Goal: Information Seeking & Learning: Learn about a topic

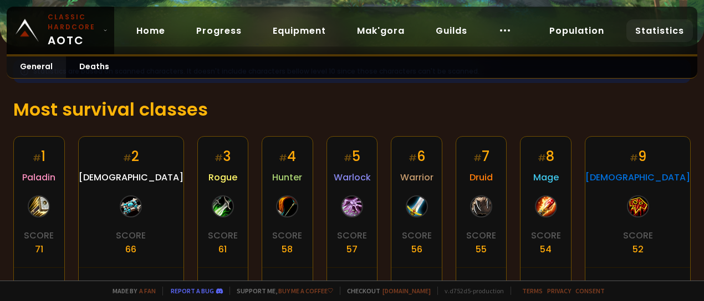
scroll to position [222, 0]
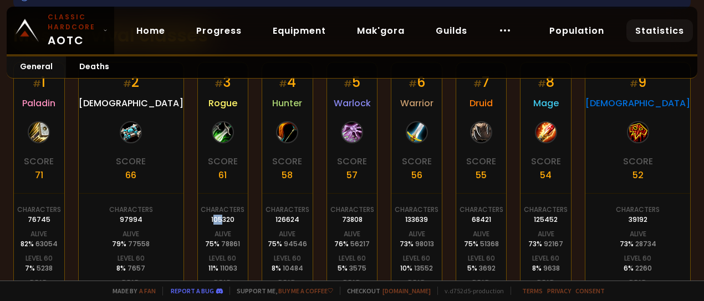
drag, startPoint x: 186, startPoint y: 218, endPoint x: 197, endPoint y: 218, distance: 11.7
click at [211, 218] on div "105320" at bounding box center [222, 220] width 23 height 10
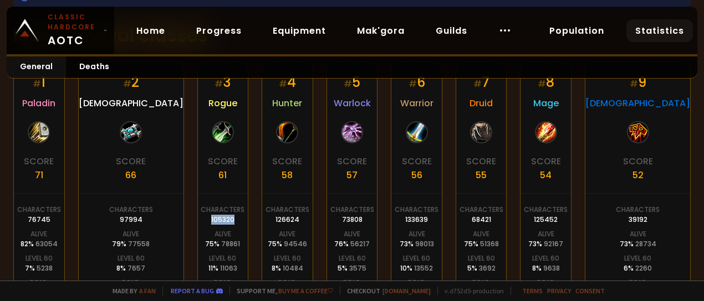
click at [211, 218] on div "105320" at bounding box center [222, 220] width 23 height 10
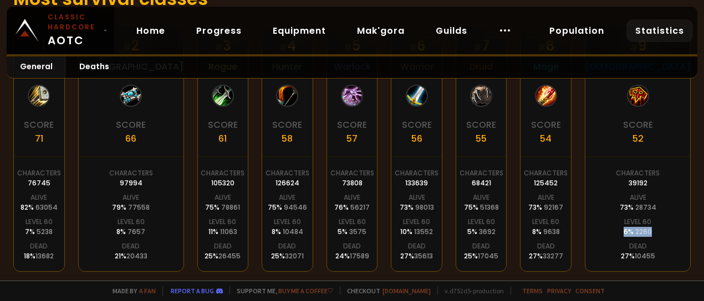
drag, startPoint x: 637, startPoint y: 230, endPoint x: 677, endPoint y: 230, distance: 40.5
click at [677, 230] on div "# 9 Shaman Score 52 Characters 39192 Alive 73 % 28734 Level 60 6 % 2260 Dead 27…" at bounding box center [638, 148] width 106 height 247
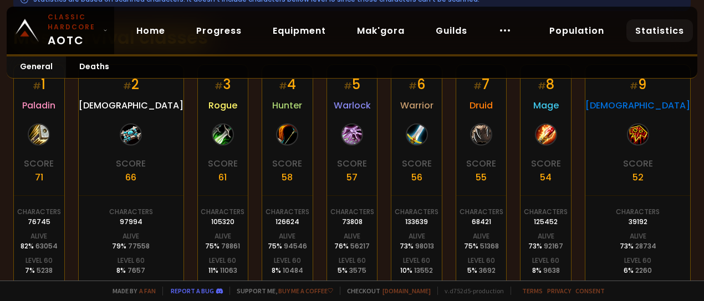
scroll to position [256, 0]
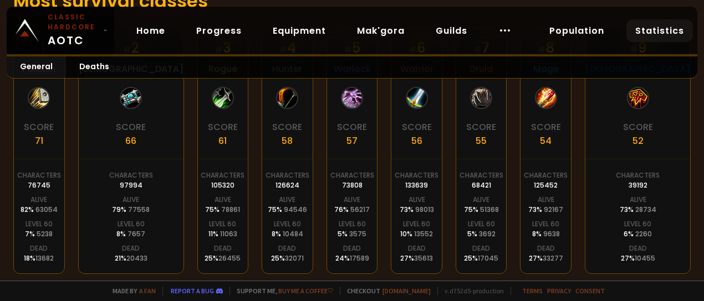
click at [220, 230] on span "11063" at bounding box center [228, 233] width 17 height 9
click at [201, 212] on div "# 3 Rogue Score 61 Characters 105320 Alive 75 % 78861 Level 60 11 % 11063 Dead …" at bounding box center [223, 151] width 52 height 247
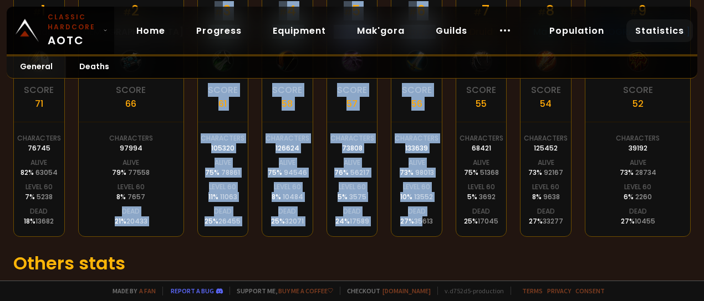
drag, startPoint x: 113, startPoint y: 208, endPoint x: 427, endPoint y: 227, distance: 314.8
click at [427, 227] on div "# 1 Paladin Score 71 Characters 76745 Alive 82 % 63054 Level 60 7 % 5238 Dead 1…" at bounding box center [351, 114] width 677 height 247
click at [430, 227] on div "# 6 Warrior Score 56 Characters 133639 Alive 73 % 98013 Level 60 10 % 13552 Dea…" at bounding box center [417, 114] width 52 height 247
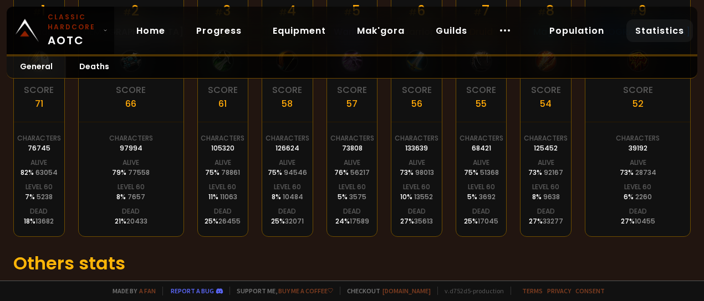
scroll to position [367, 0]
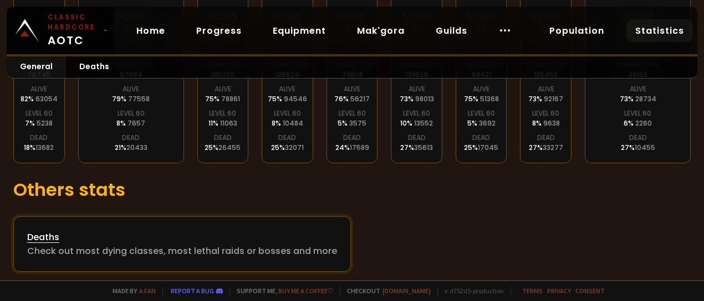
click at [34, 238] on div "Deaths" at bounding box center [182, 238] width 310 height 14
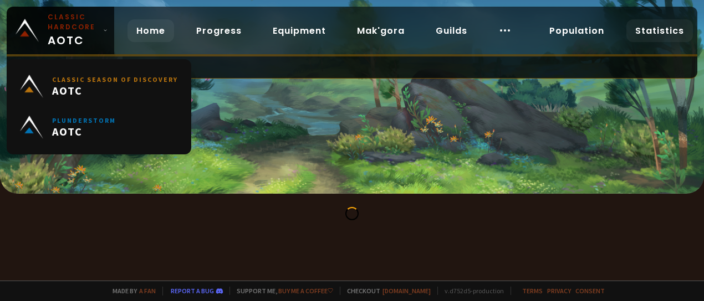
click at [147, 29] on link "Home" at bounding box center [150, 30] width 47 height 23
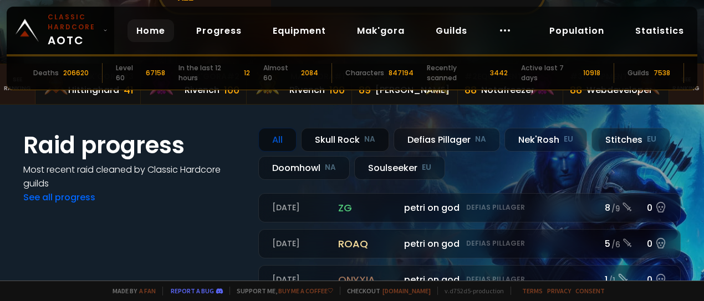
scroll to position [74, 0]
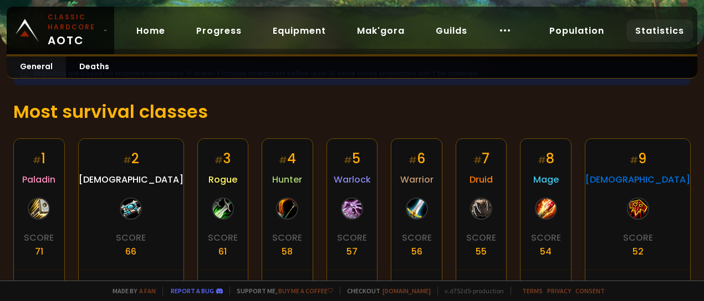
scroll to position [219, 0]
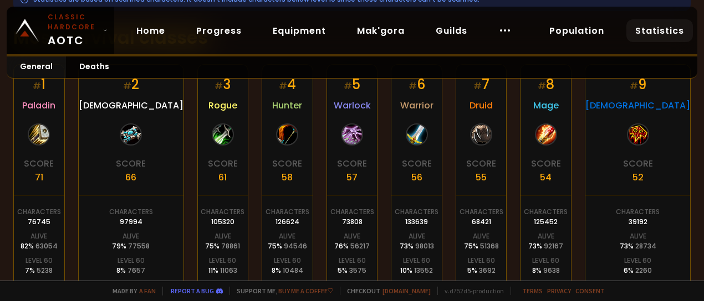
click at [647, 219] on div "39192" at bounding box center [637, 222] width 19 height 10
click at [647, 224] on div "39192" at bounding box center [637, 222] width 19 height 10
click at [211, 222] on div "105320" at bounding box center [222, 222] width 23 height 10
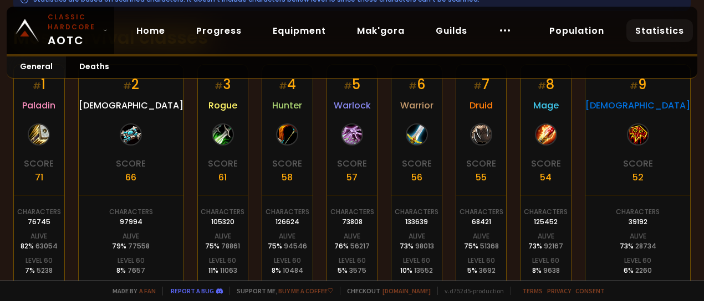
click at [111, 209] on div "Characters" at bounding box center [131, 212] width 44 height 10
click at [35, 214] on div "Characters" at bounding box center [39, 212] width 44 height 10
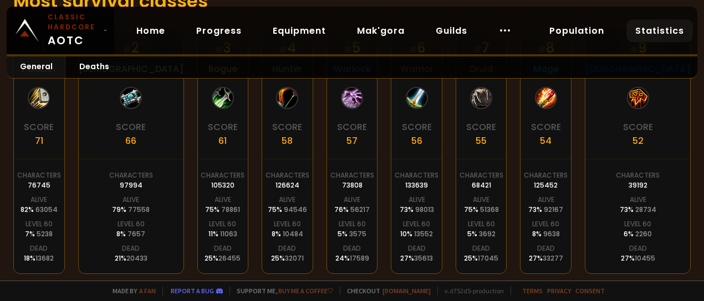
scroll to position [367, 0]
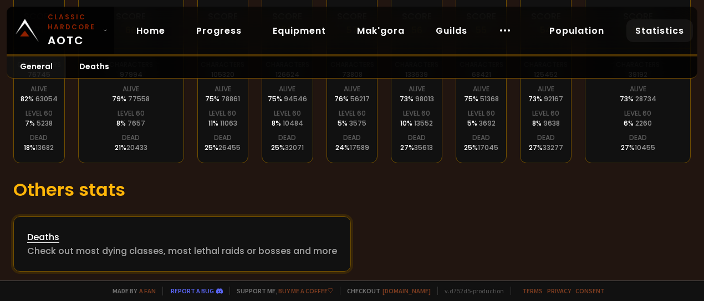
click at [48, 233] on div "Deaths" at bounding box center [182, 238] width 310 height 14
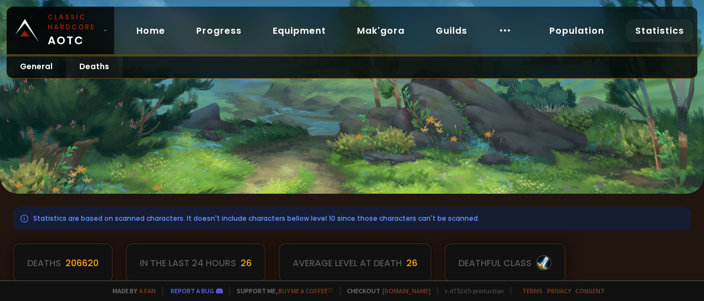
scroll to position [258, 0]
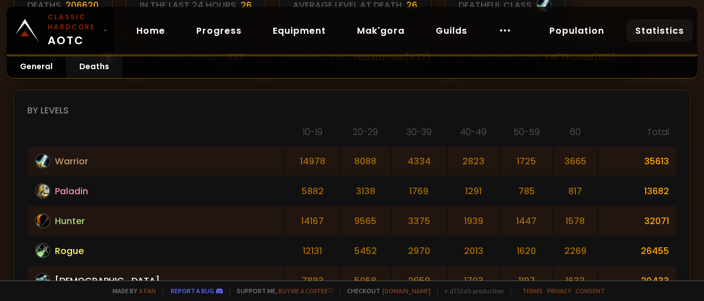
click at [285, 159] on td "14978" at bounding box center [312, 161] width 54 height 29
click at [340, 156] on td "8088" at bounding box center [365, 161] width 50 height 29
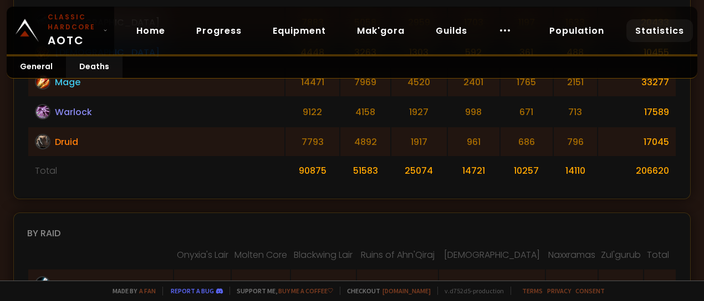
scroll to position [443, 0]
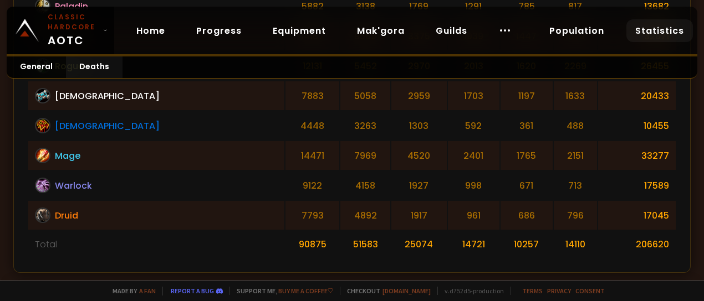
click at [500, 241] on td "10257" at bounding box center [526, 244] width 52 height 27
click at [500, 239] on td "10257" at bounding box center [526, 244] width 52 height 27
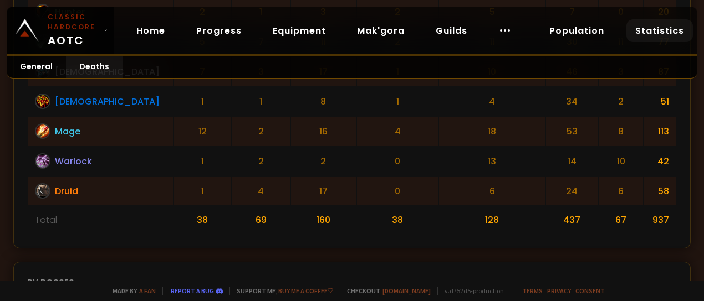
scroll to position [665, 0]
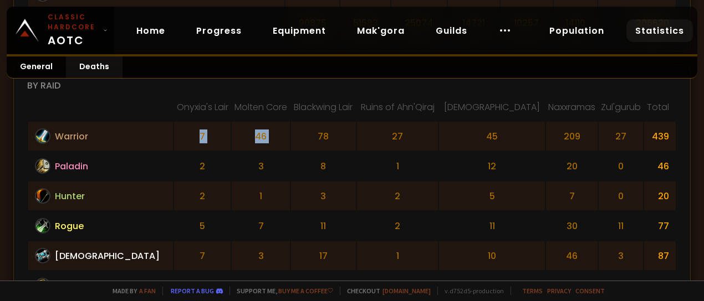
drag, startPoint x: 139, startPoint y: 130, endPoint x: 275, endPoint y: 131, distance: 136.3
click at [275, 131] on tr "Warrior 7 46 78 27 45 209 27 439" at bounding box center [351, 136] width 647 height 29
click at [291, 131] on td "78" at bounding box center [323, 136] width 65 height 29
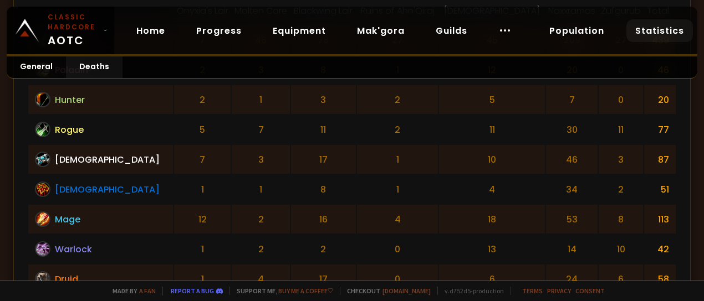
scroll to position [798, 0]
